Goal: Transaction & Acquisition: Purchase product/service

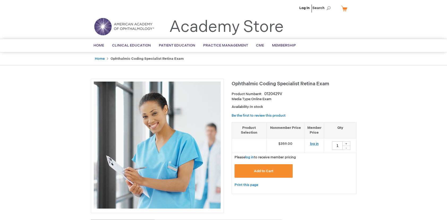
click at [315, 144] on link "log in" at bounding box center [314, 144] width 9 height 4
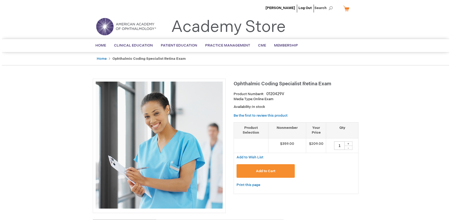
scroll to position [25, 0]
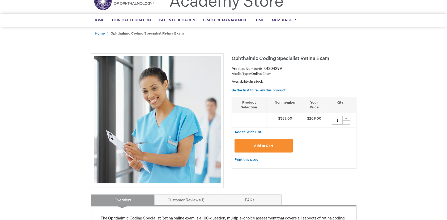
click at [260, 146] on span "Add to Cart" at bounding box center [263, 146] width 19 height 4
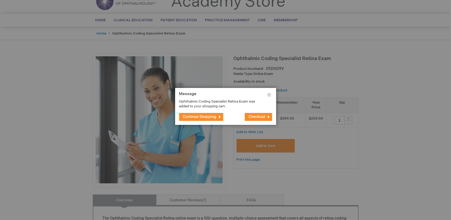
click at [261, 118] on span "Checkout" at bounding box center [257, 116] width 17 height 5
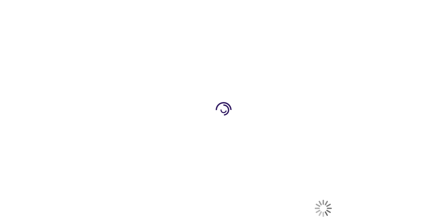
select select "US"
select select "58"
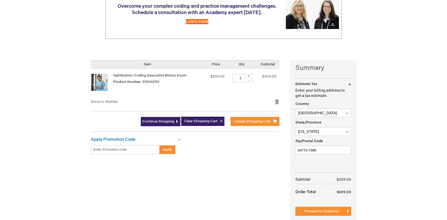
scroll to position [101, 0]
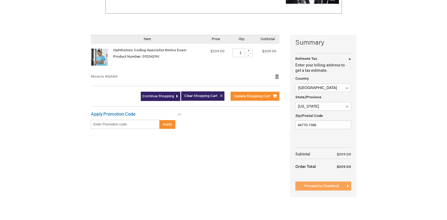
click at [311, 186] on span "Proceed to Checkout" at bounding box center [321, 186] width 35 height 4
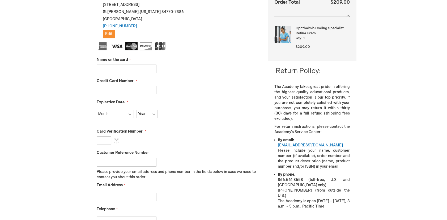
click at [114, 70] on input "Name on the card" at bounding box center [127, 69] width 60 height 8
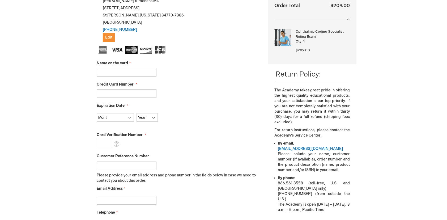
scroll to position [112, 0]
type input "k"
type input "Kami Emerson"
type input "4482130053015875"
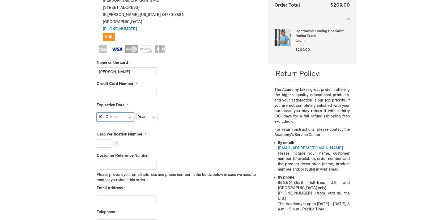
select select "12"
select select "2028"
type input "182"
type input "Baylee Moody"
type input "kami@richenseyecenter.com"
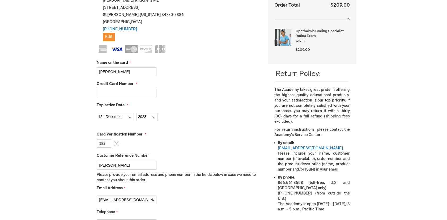
scroll to position [120, 0]
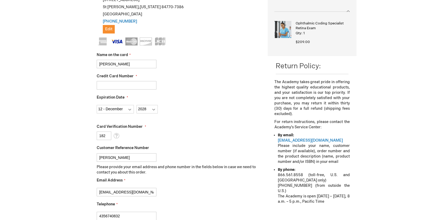
type input "4356740832"
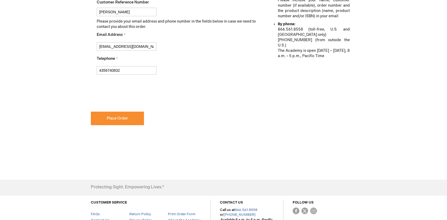
checkbox input "true"
click at [125, 117] on span "Place Order" at bounding box center [117, 118] width 21 height 5
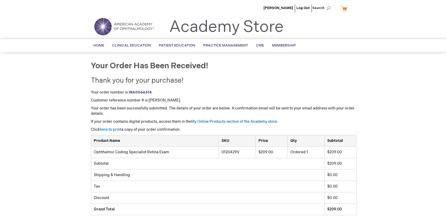
click at [400, 121] on div "Sharon Richens Log Out Search My Cart CLOSE RECENTLY ADDED ITEM(S) Close There …" at bounding box center [223, 165] width 447 height 331
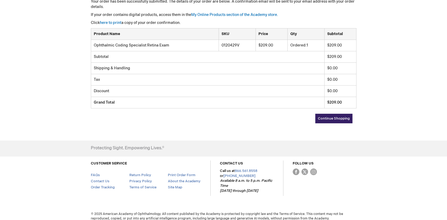
scroll to position [112, 0]
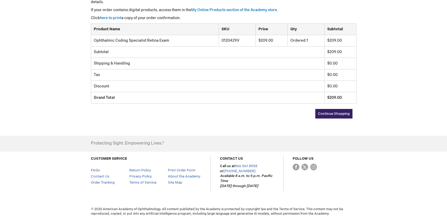
click at [341, 113] on span "Continue Shopping" at bounding box center [334, 114] width 32 height 4
